Goal: Information Seeking & Learning: Learn about a topic

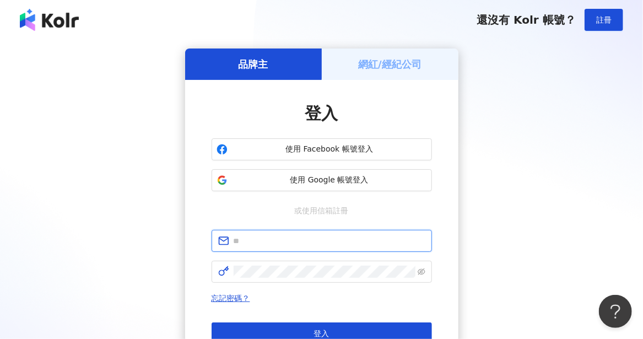
click at [275, 243] on input "text" at bounding box center [330, 241] width 192 height 12
type input "**********"
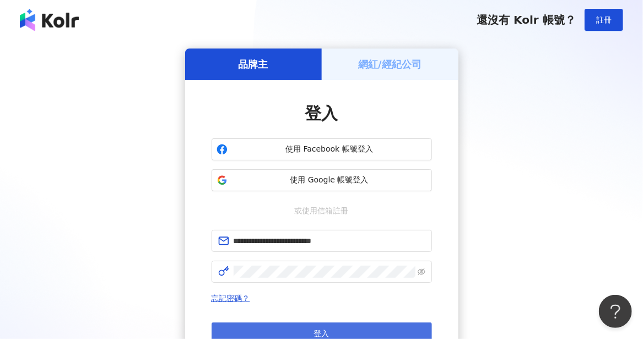
click at [319, 329] on span "登入" at bounding box center [321, 333] width 15 height 9
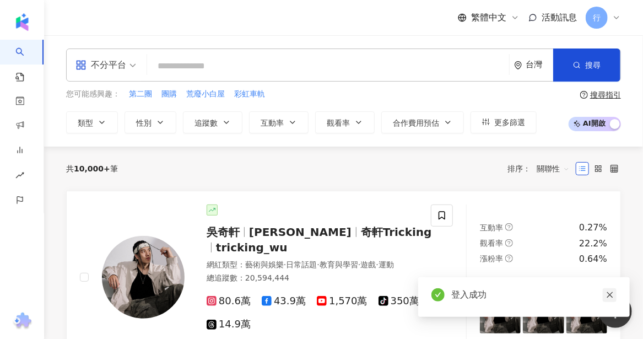
click at [610, 296] on icon "close" at bounding box center [609, 295] width 6 height 6
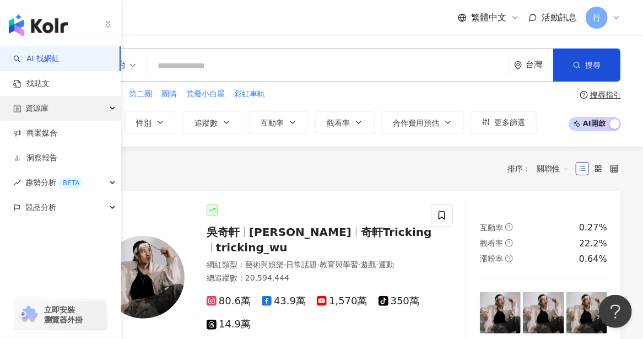
click at [42, 116] on span "資源庫" at bounding box center [36, 108] width 23 height 25
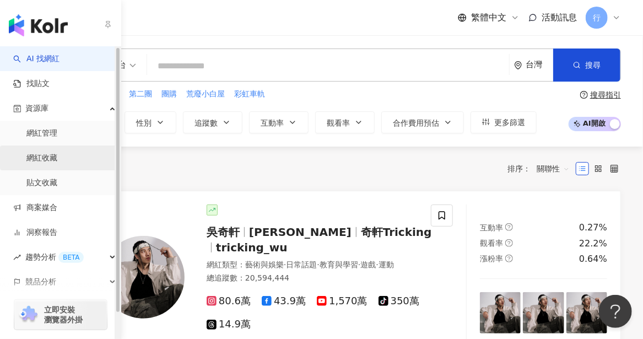
click at [49, 157] on link "網紅收藏" at bounding box center [41, 158] width 31 height 11
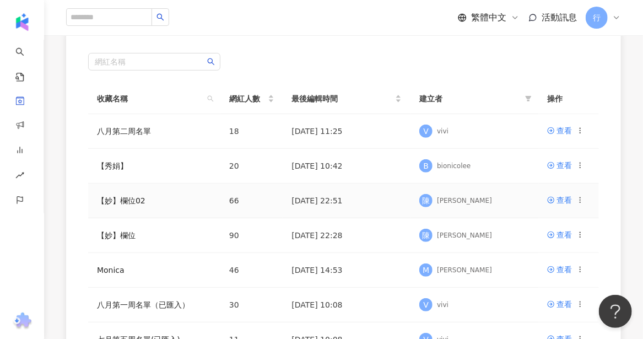
scroll to position [110, 0]
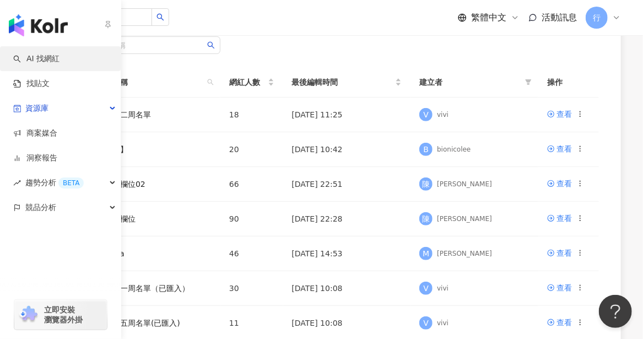
click at [41, 60] on link "AI 找網紅" at bounding box center [36, 58] width 46 height 11
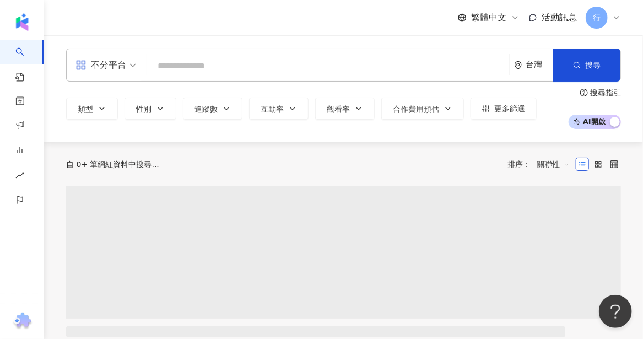
click at [236, 62] on input "search" at bounding box center [327, 66] width 353 height 21
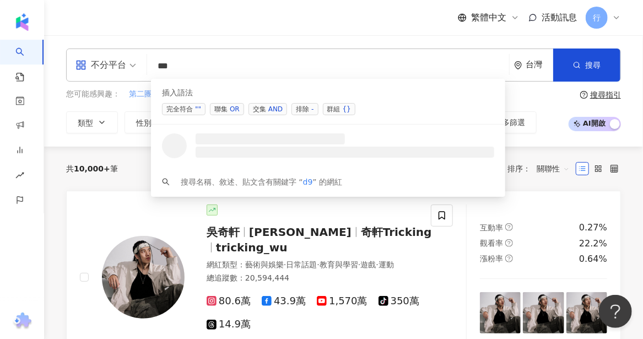
click at [139, 94] on span "第二團" at bounding box center [140, 94] width 23 height 11
type input "***"
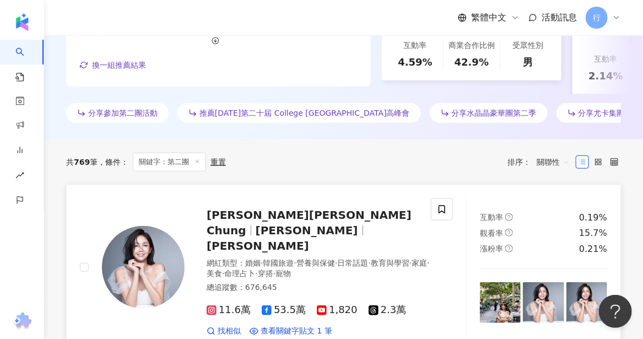
scroll to position [330, 0]
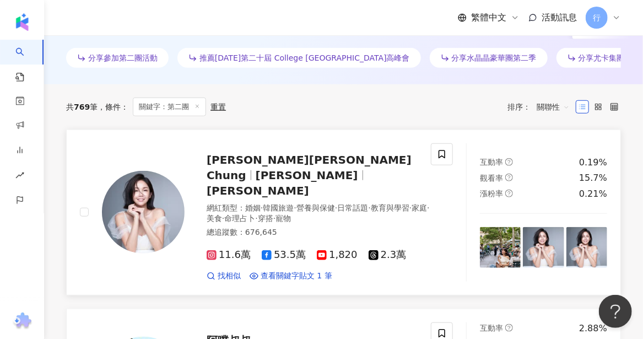
click at [272, 178] on span "[PERSON_NAME][PERSON_NAME] Chung" at bounding box center [309, 167] width 205 height 29
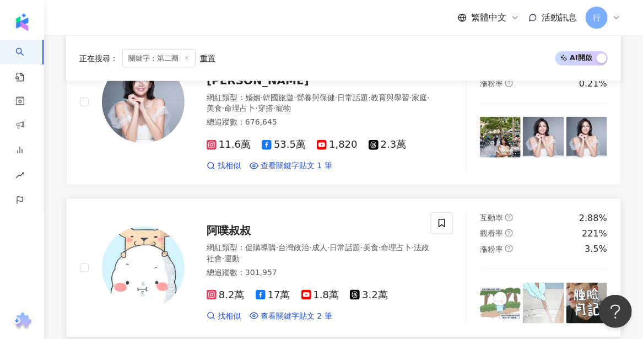
click at [234, 224] on span "阿噗叔叔" at bounding box center [229, 230] width 44 height 13
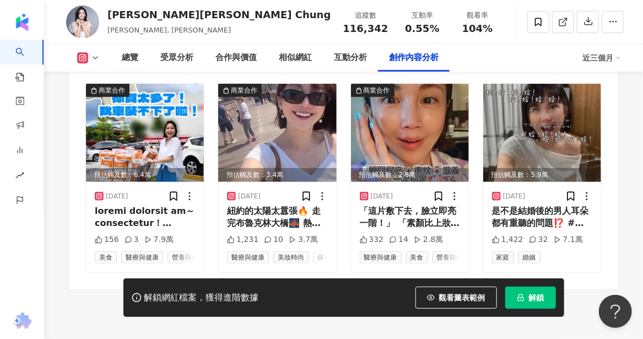
scroll to position [3470, 0]
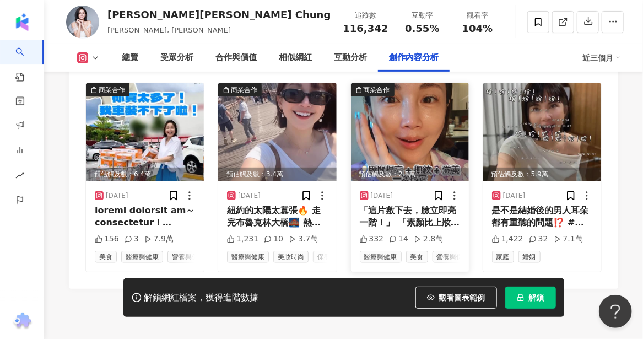
click at [404, 205] on div "「這片敷下去，臉立即亮一階！」 「素顏比上妝還亮，是真的！」 👉 穀胱甘肽＋玻尿酸＋菸鹼醯胺 +膠原蛋白+腺苷+維他命B5＝爆水爆亮爆嫩！ 暗沉、細紋、疲憊臉…" at bounding box center [410, 216] width 100 height 25
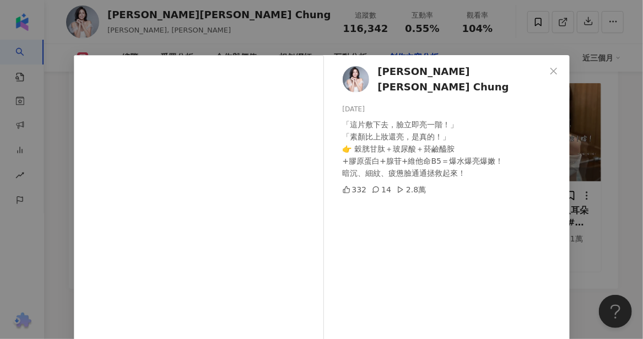
scroll to position [55, 0]
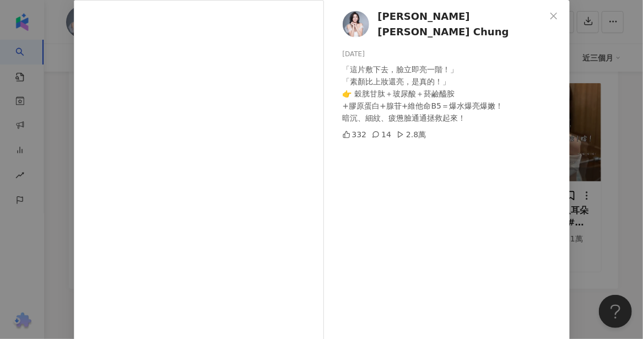
click at [19, 241] on div "[PERSON_NAME][PERSON_NAME] Chung [DATE] 「這片敷下去，臉立即亮一階！」 「素顏比上妝還亮，是真的！」 👉 穀胱甘肽＋玻…" at bounding box center [321, 169] width 643 height 339
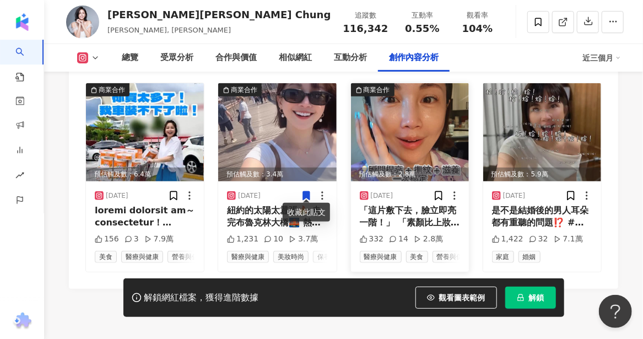
click at [399, 126] on img at bounding box center [410, 132] width 118 height 98
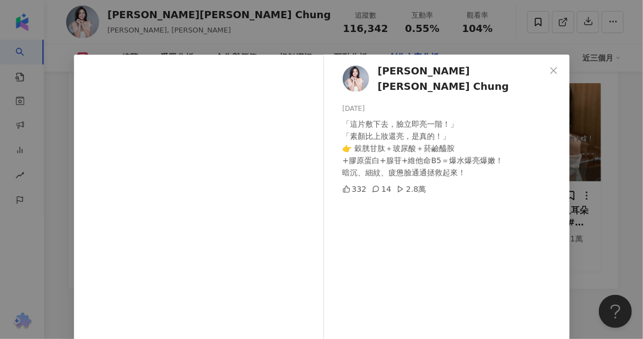
scroll to position [0, 0]
click at [401, 77] on span "[PERSON_NAME][PERSON_NAME] Chung" at bounding box center [461, 79] width 167 height 31
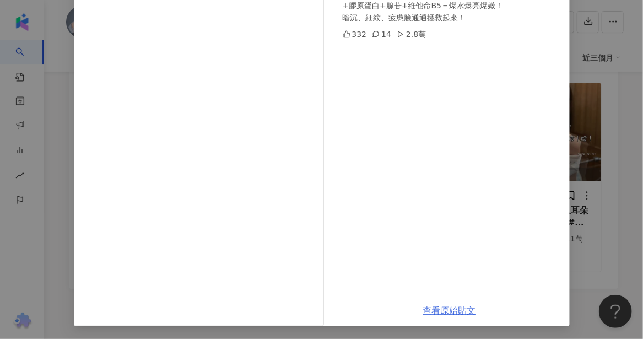
click at [435, 310] on link "查看原始貼文" at bounding box center [449, 310] width 53 height 10
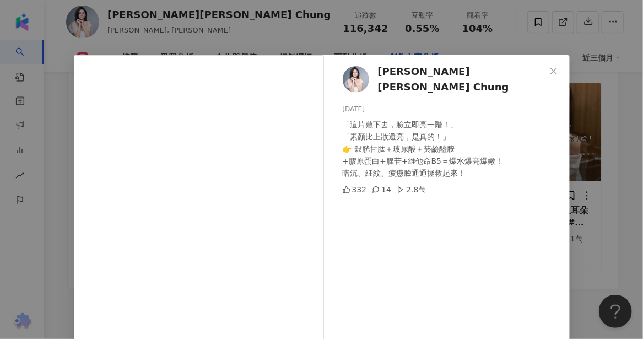
drag, startPoint x: 551, startPoint y: 70, endPoint x: 392, endPoint y: 70, distance: 159.2
click at [551, 70] on icon "close" at bounding box center [553, 71] width 9 height 9
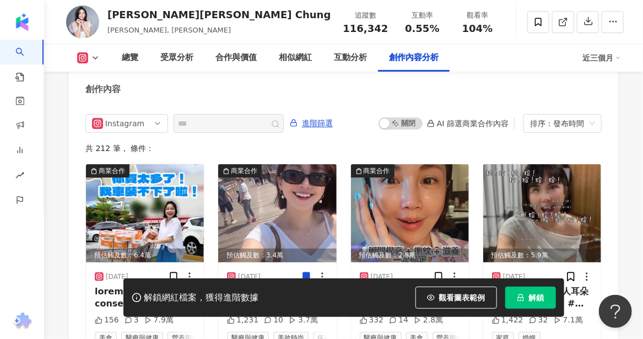
scroll to position [3470, 0]
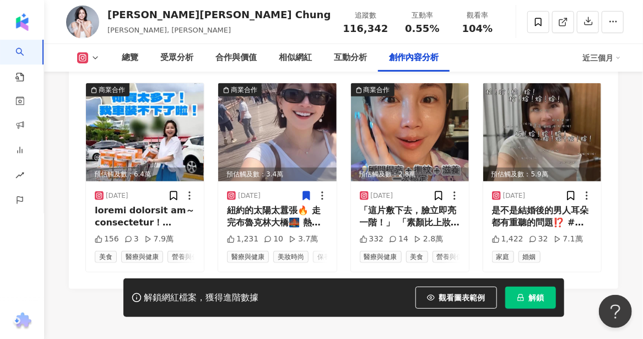
click at [131, 122] on img at bounding box center [145, 132] width 118 height 98
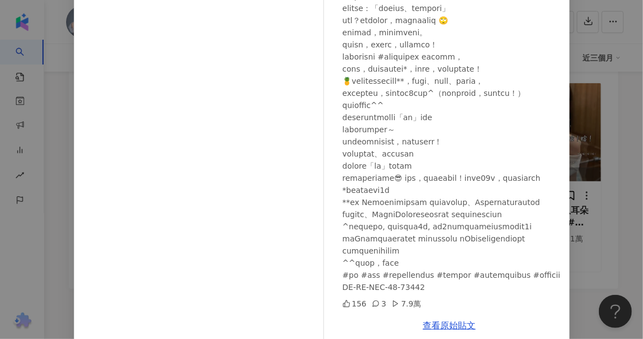
scroll to position [155, 0]
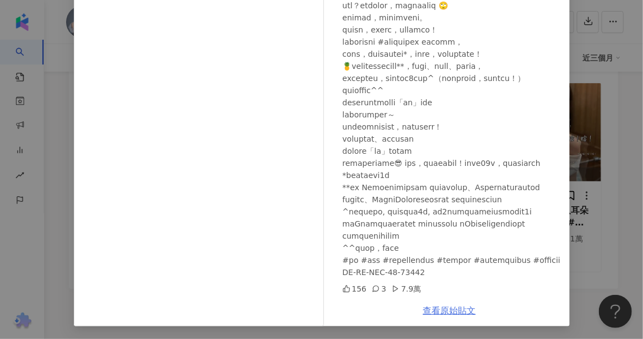
click at [460, 311] on link "查看原始貼文" at bounding box center [449, 310] width 53 height 10
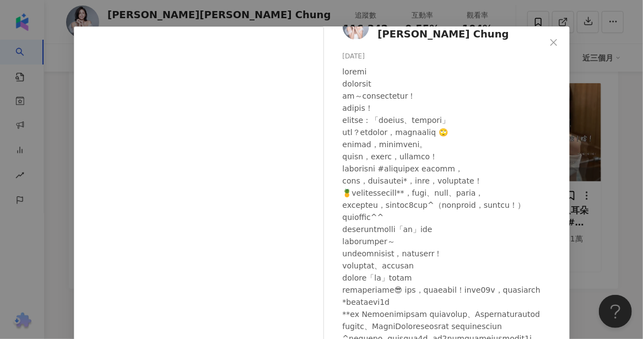
scroll to position [0, 0]
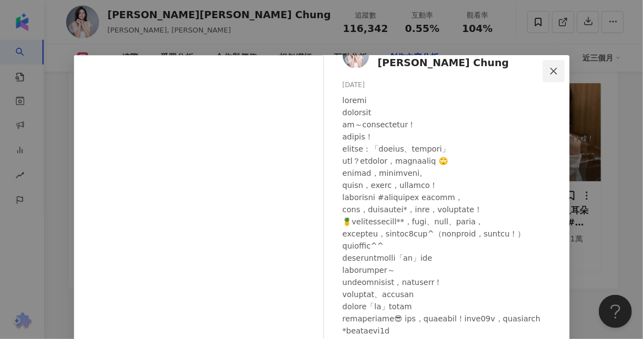
click at [554, 73] on icon "close" at bounding box center [553, 71] width 9 height 9
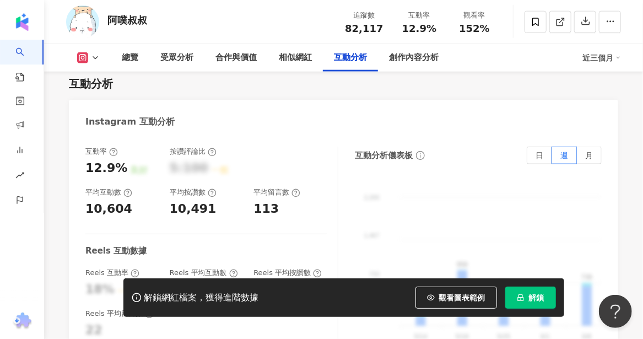
scroll to position [2175, 0]
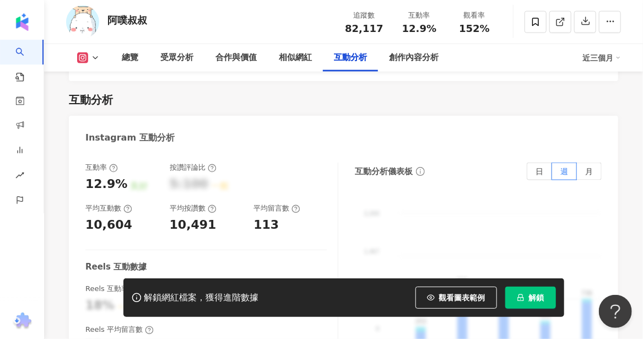
click at [99, 57] on icon at bounding box center [95, 57] width 9 height 9
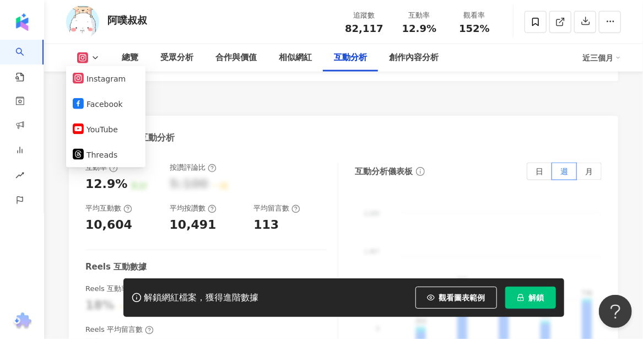
click at [99, 57] on icon at bounding box center [95, 57] width 9 height 9
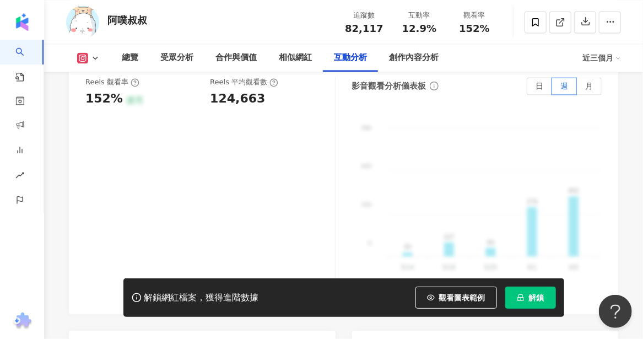
scroll to position [2230, 0]
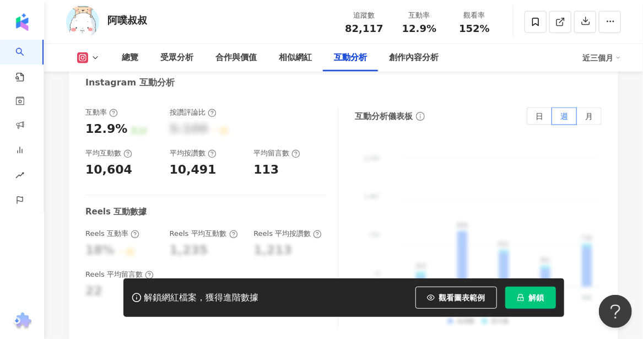
click at [97, 58] on icon at bounding box center [95, 57] width 9 height 9
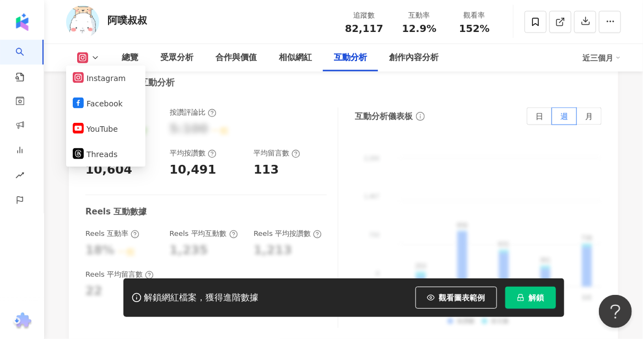
click at [97, 58] on icon at bounding box center [95, 57] width 9 height 9
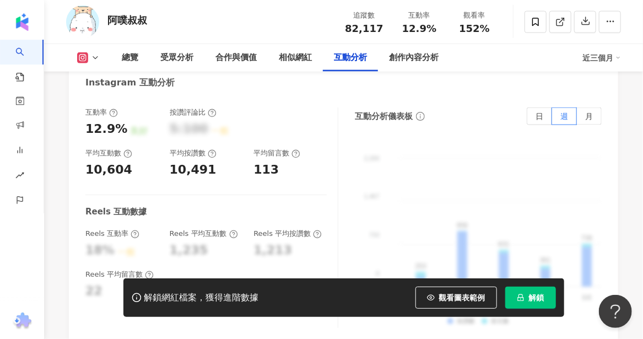
click at [352, 170] on div "互動率 12.9% 良好 按讚評論比 5:100 一般 平均互動數 10,604 平均按讚數 10,491 平均留言數 113 Reels 互動數據 Reel…" at bounding box center [343, 217] width 516 height 220
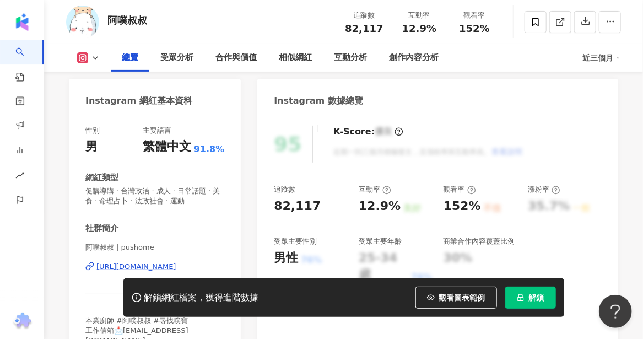
scroll to position [165, 0]
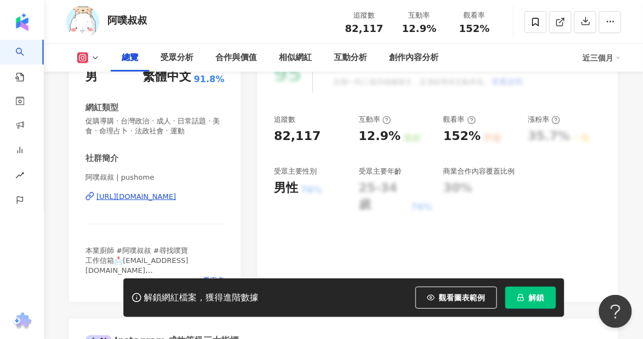
click at [121, 193] on div "https://www.instagram.com/pushome/" at bounding box center [136, 197] width 80 height 10
drag, startPoint x: 149, startPoint y: 23, endPoint x: 102, endPoint y: 19, distance: 47.0
click at [102, 19] on div "阿噗叔叔 追蹤數 82,117 互動率 12.9% 觀看率 152%" at bounding box center [343, 22] width 599 height 44
copy div "阿噗叔叔"
click at [147, 28] on div "阿噗叔叔 追蹤數 82,117 互動率 12.9% 觀看率 152%" at bounding box center [343, 22] width 599 height 44
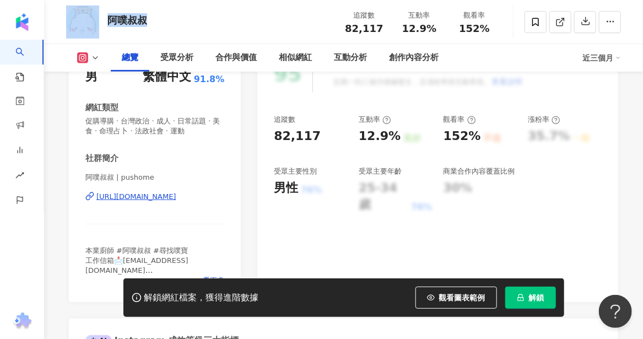
click at [168, 20] on div "阿噗叔叔 追蹤數 82,117 互動率 12.9% 觀看率 152%" at bounding box center [343, 22] width 599 height 44
drag, startPoint x: 149, startPoint y: 20, endPoint x: 104, endPoint y: 21, distance: 45.2
click at [104, 21] on div "阿噗叔叔 追蹤數 82,117 互動率 12.9% 觀看率 152%" at bounding box center [343, 22] width 599 height 44
copy div "阿噗叔叔"
